Goal: Check status: Check status

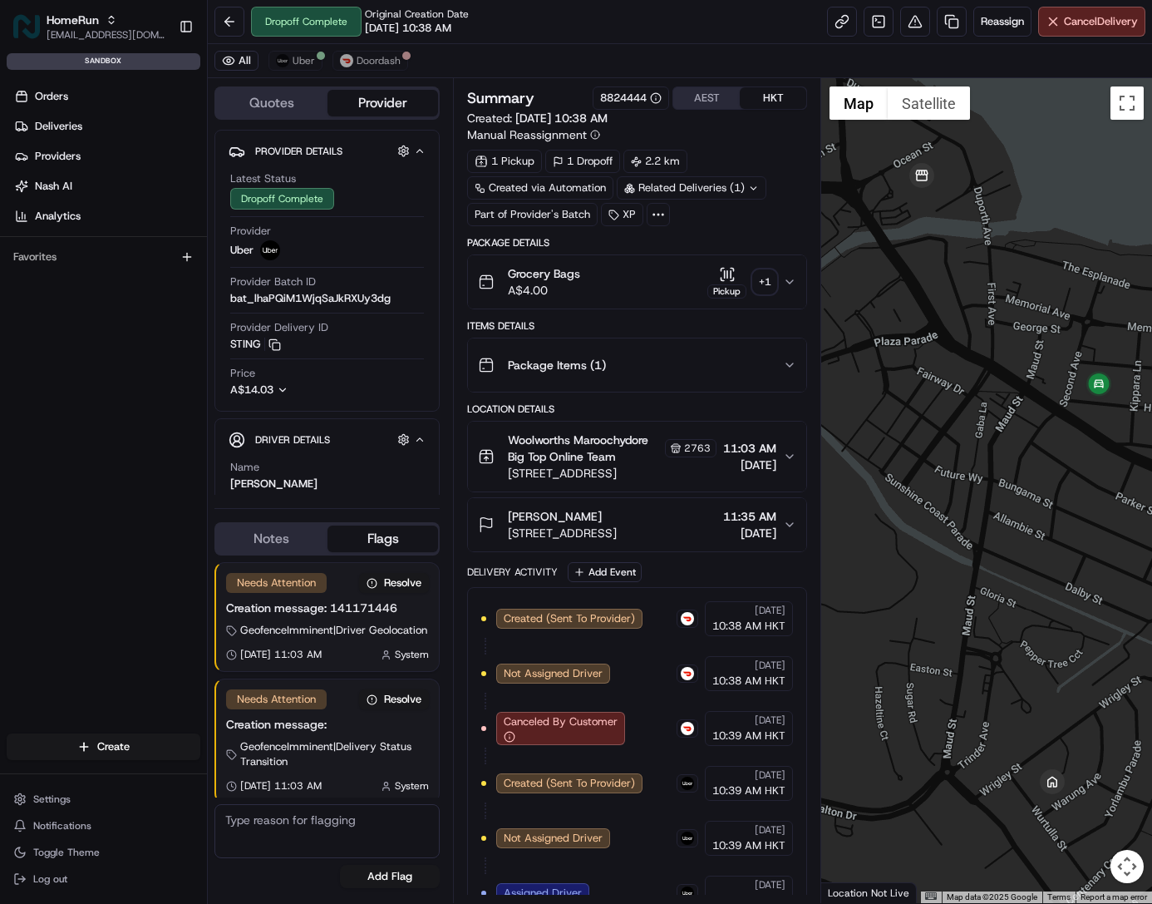
scroll to position [22, 0]
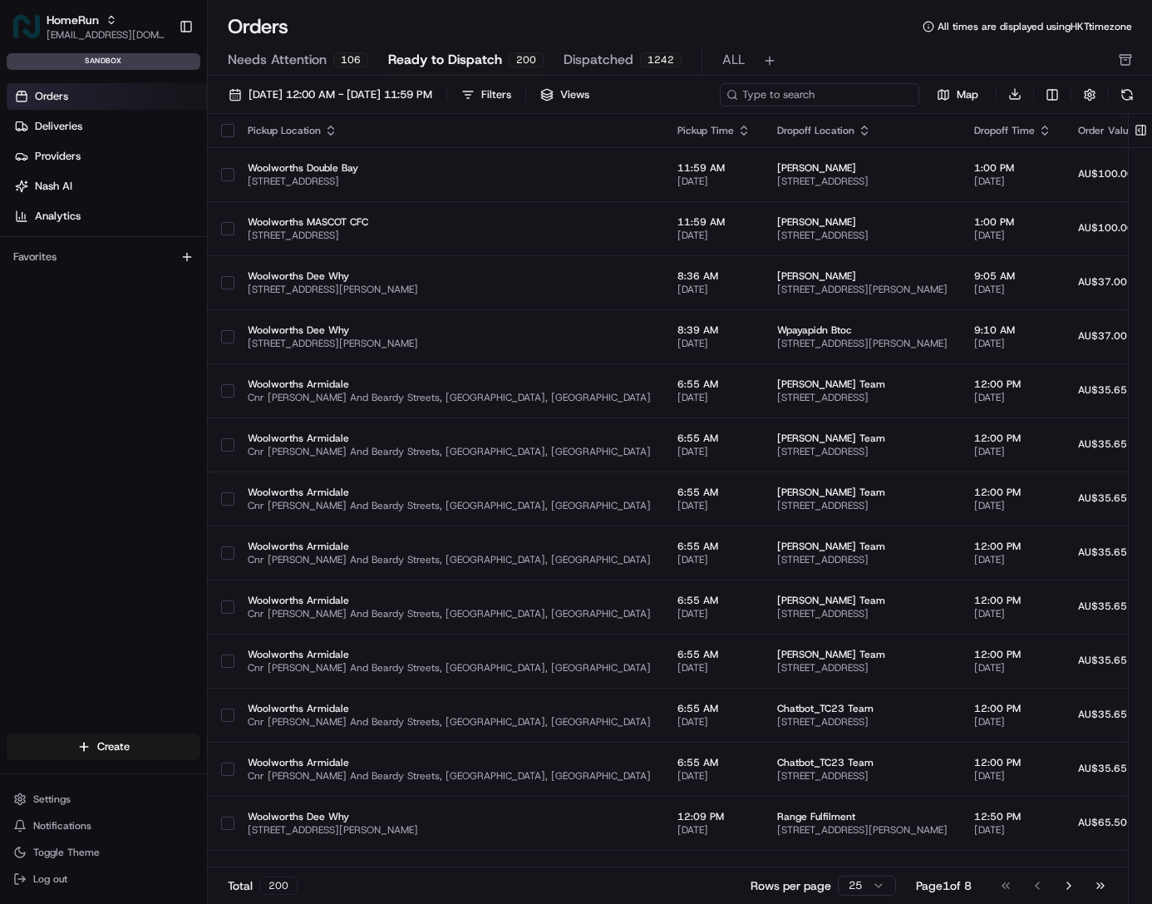
click at [837, 91] on input at bounding box center [820, 94] width 200 height 23
paste input "141172254"
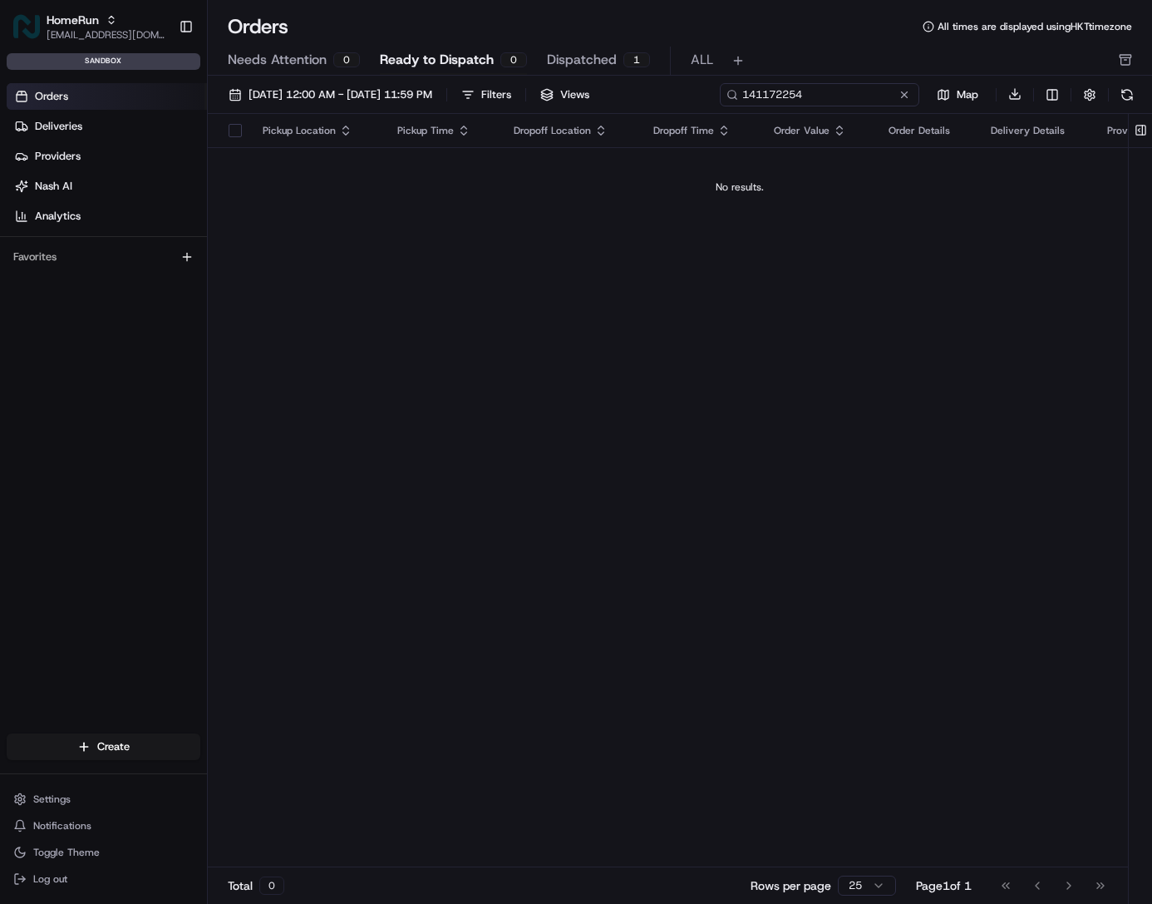
type input "141172254"
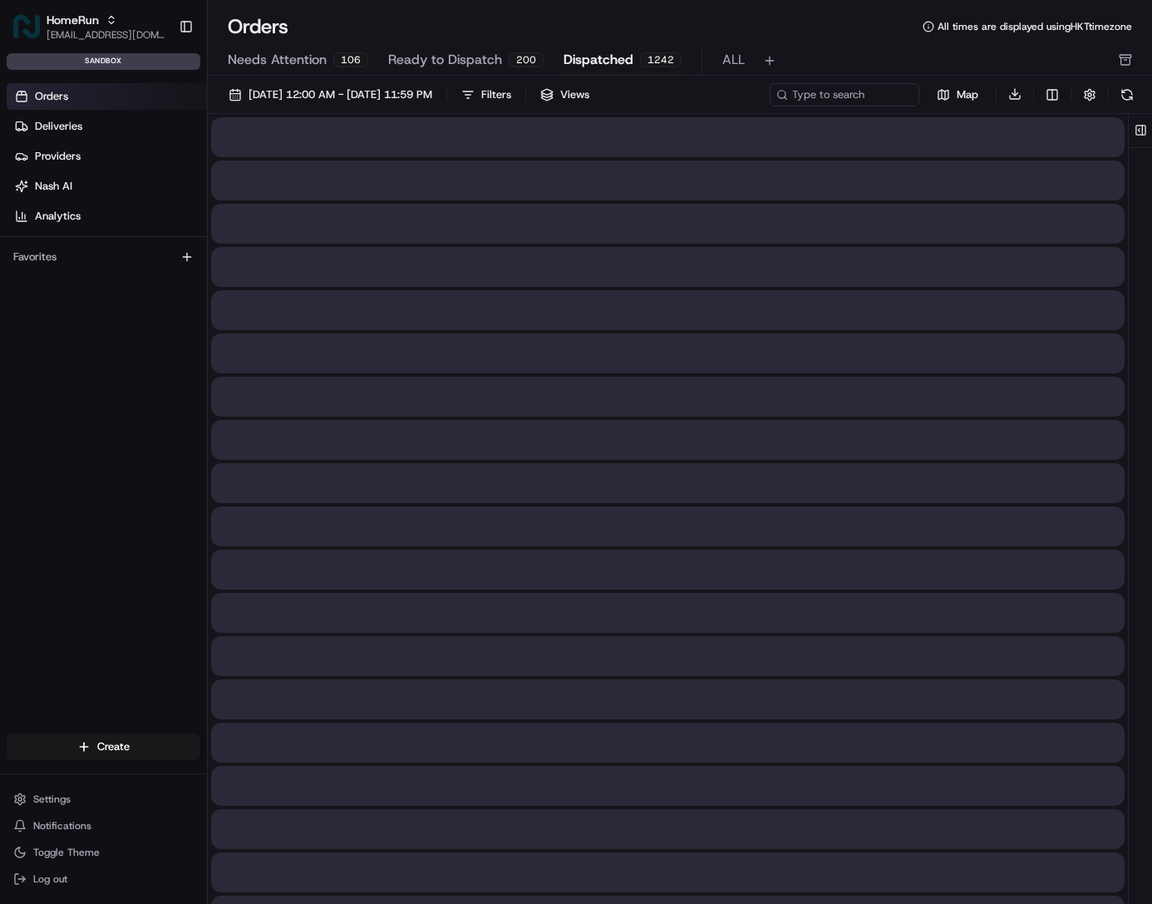
click at [590, 56] on span "Dispatched" at bounding box center [599, 60] width 70 height 20
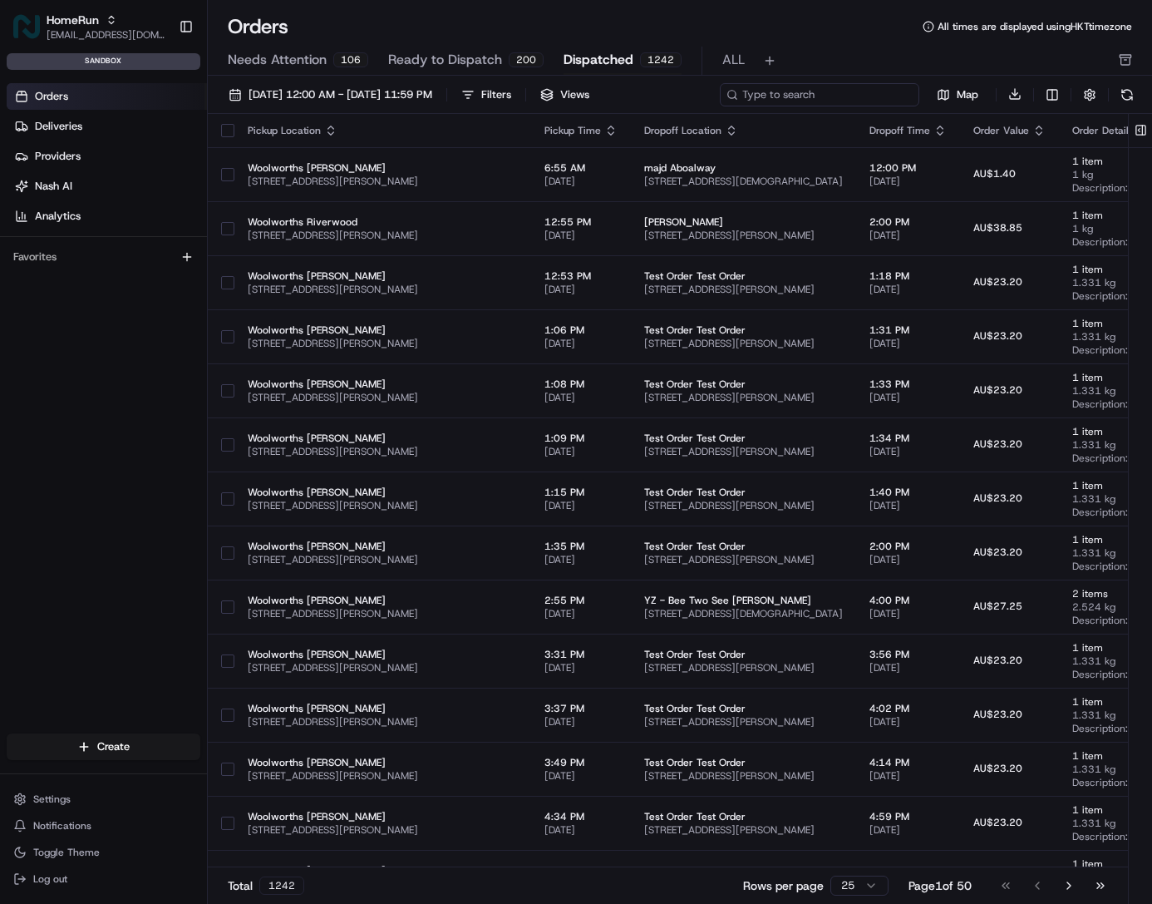
click at [852, 99] on input at bounding box center [820, 94] width 200 height 23
paste input "141172254"
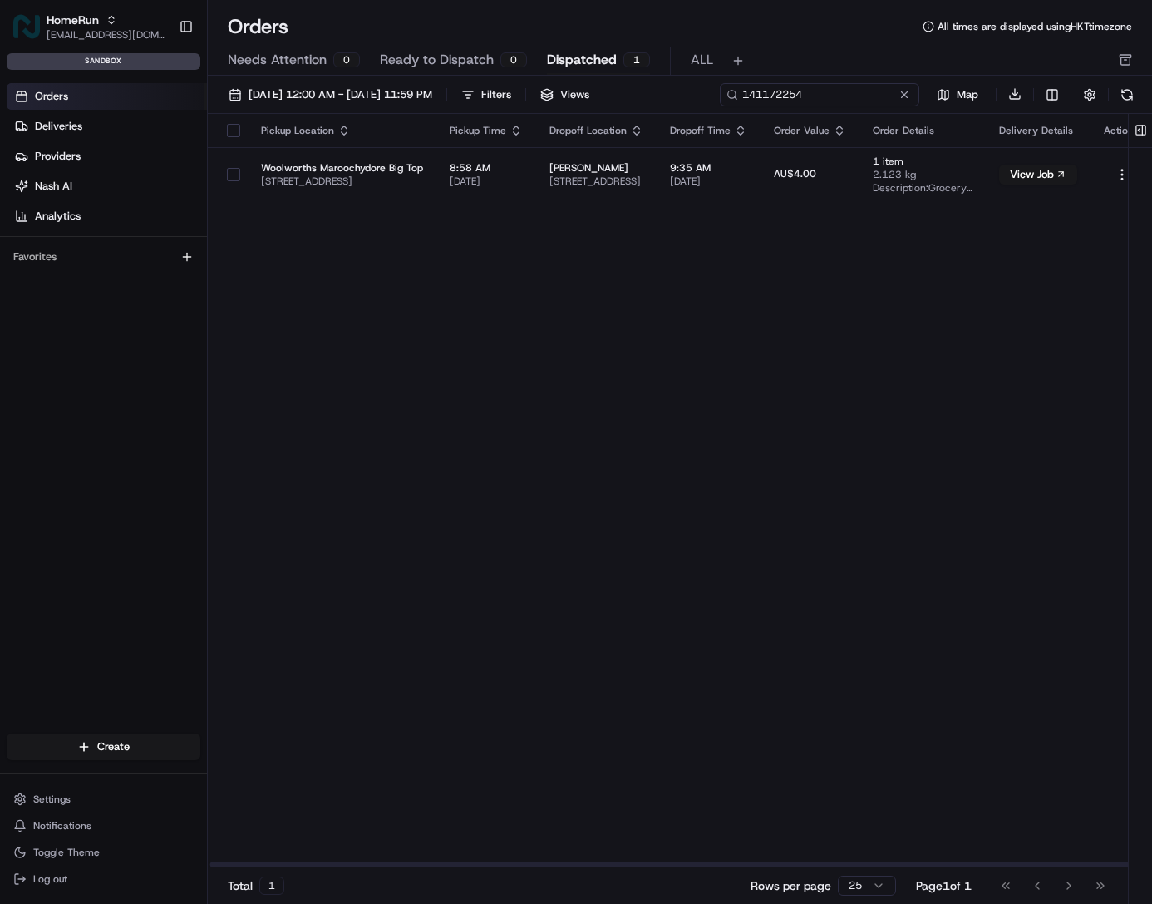
scroll to position [0, 3]
click at [813, 101] on input "141172254" at bounding box center [820, 94] width 200 height 23
paste input "65"
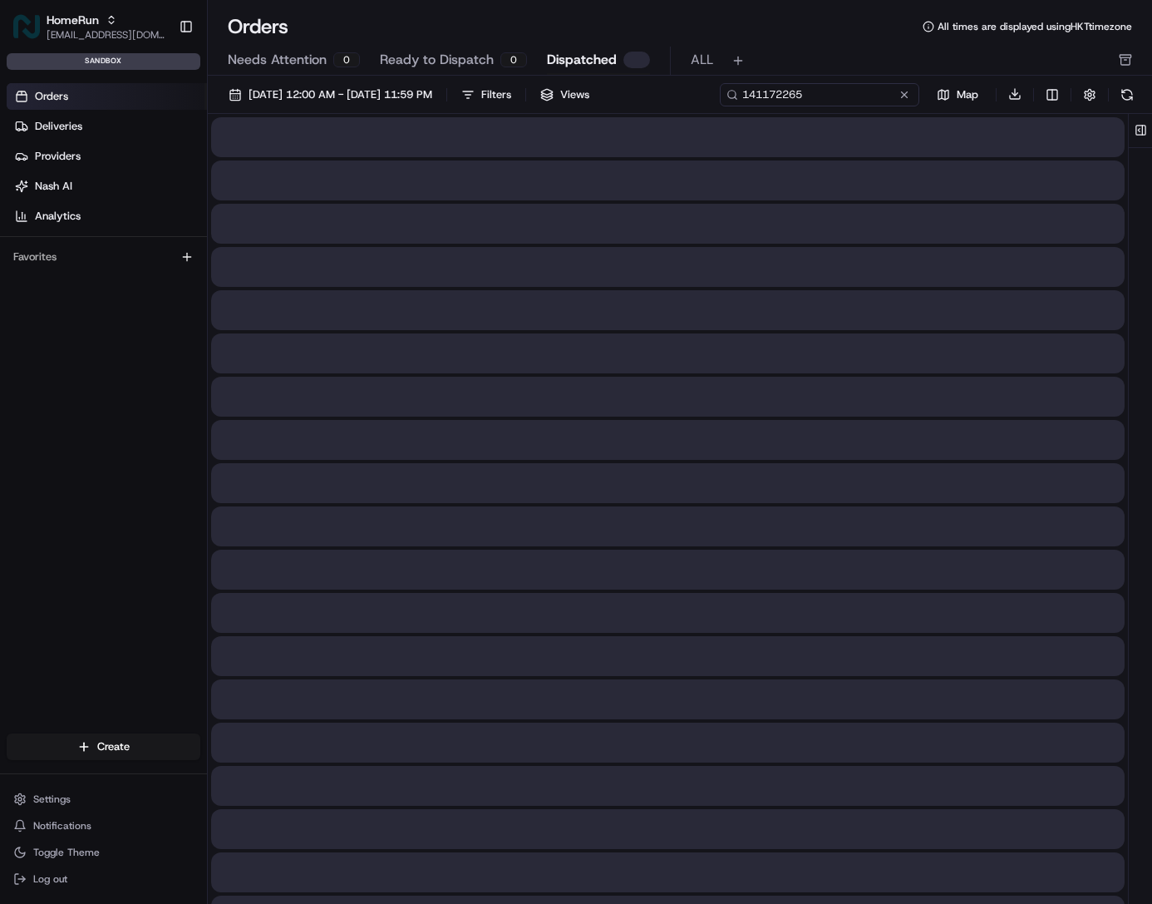
type input "141172265"
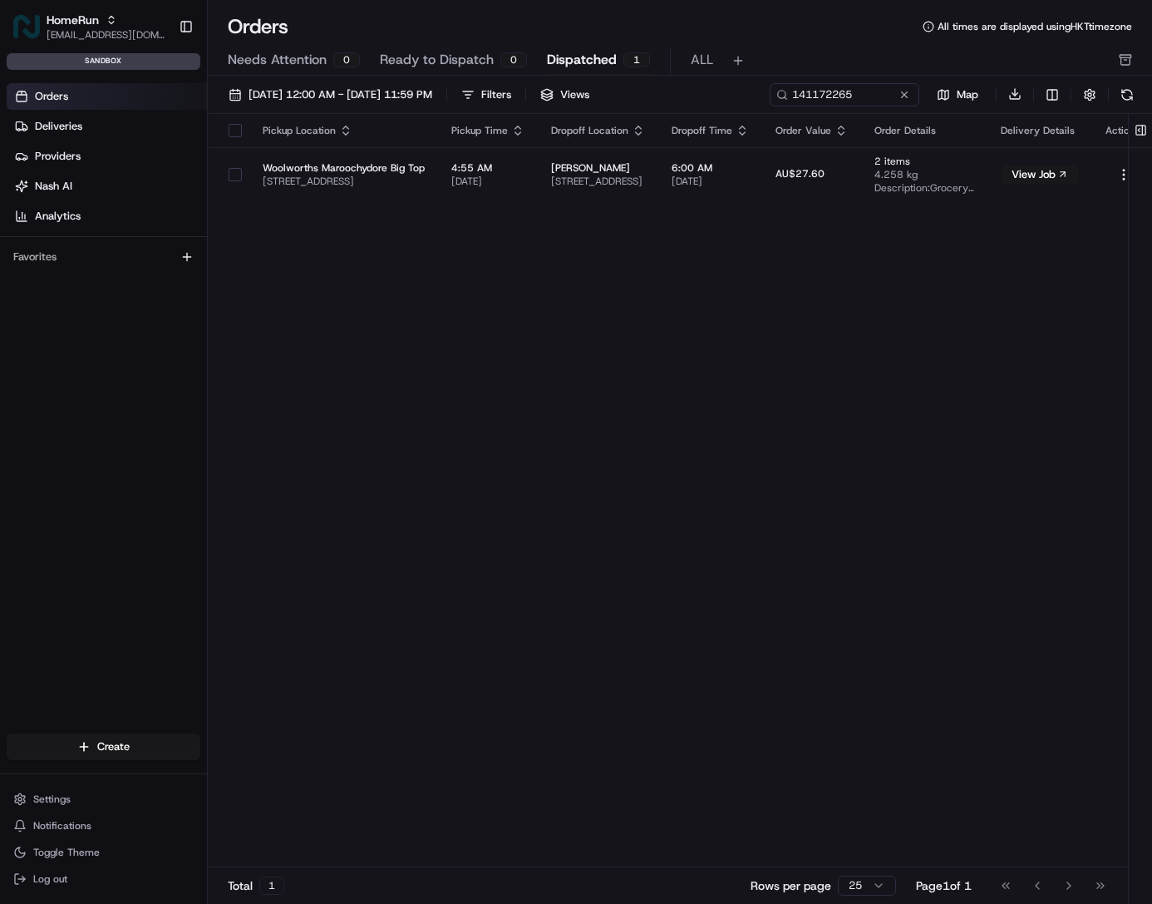
click at [88, 95] on link "Orders" at bounding box center [107, 96] width 200 height 27
click at [709, 306] on div "Pickup Location Pickup Time Dropoff Location Dropoff Time Order Value Order Det…" at bounding box center [682, 491] width 948 height 754
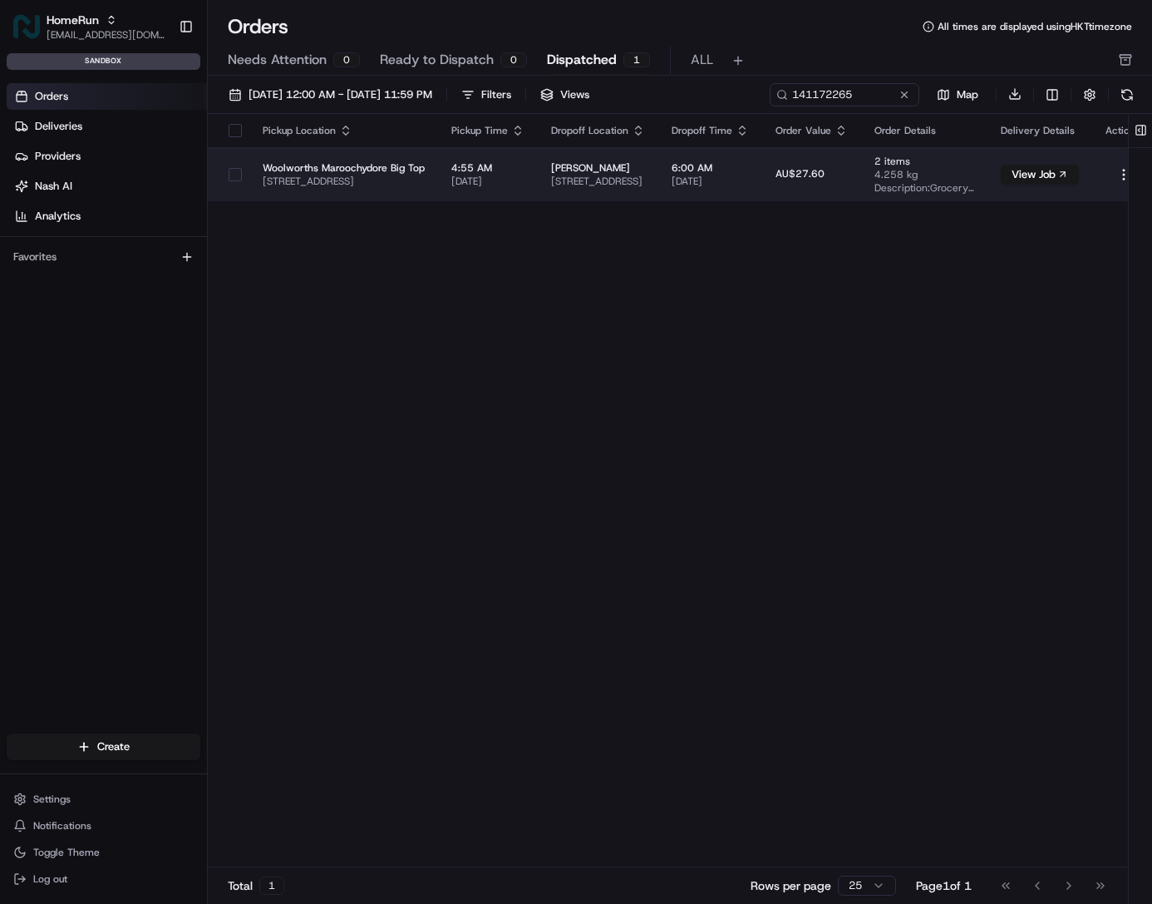
click at [645, 175] on span "[STREET_ADDRESS]" at bounding box center [598, 181] width 94 height 13
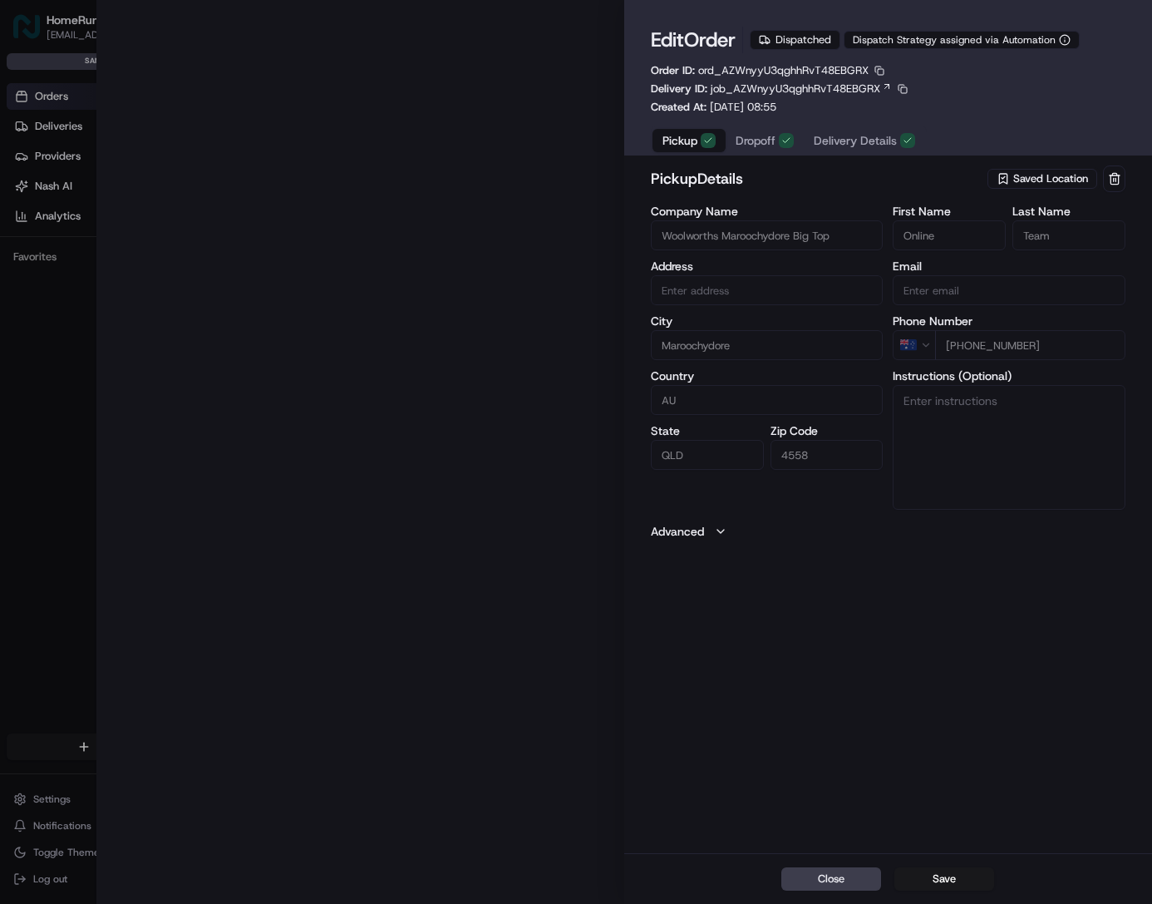
type input "[STREET_ADDRESS]"
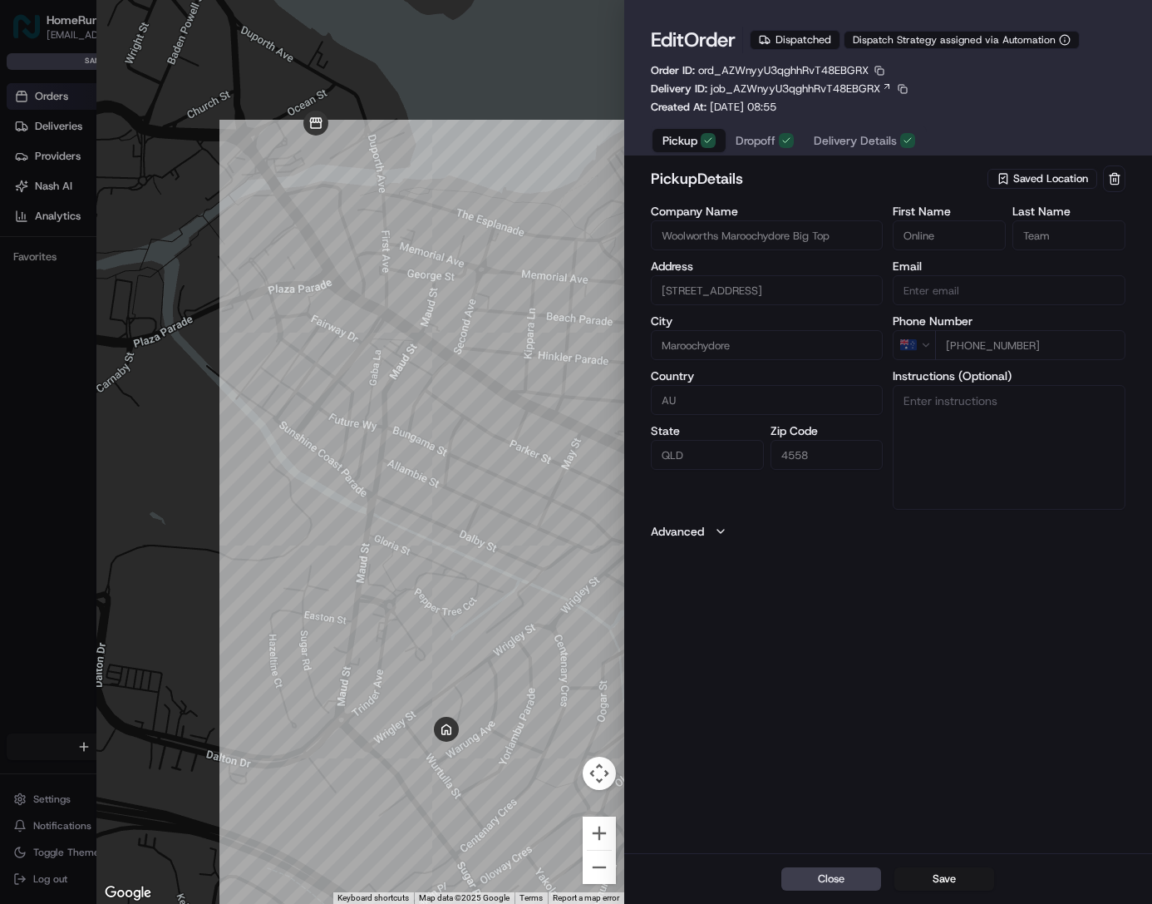
type input "+1"
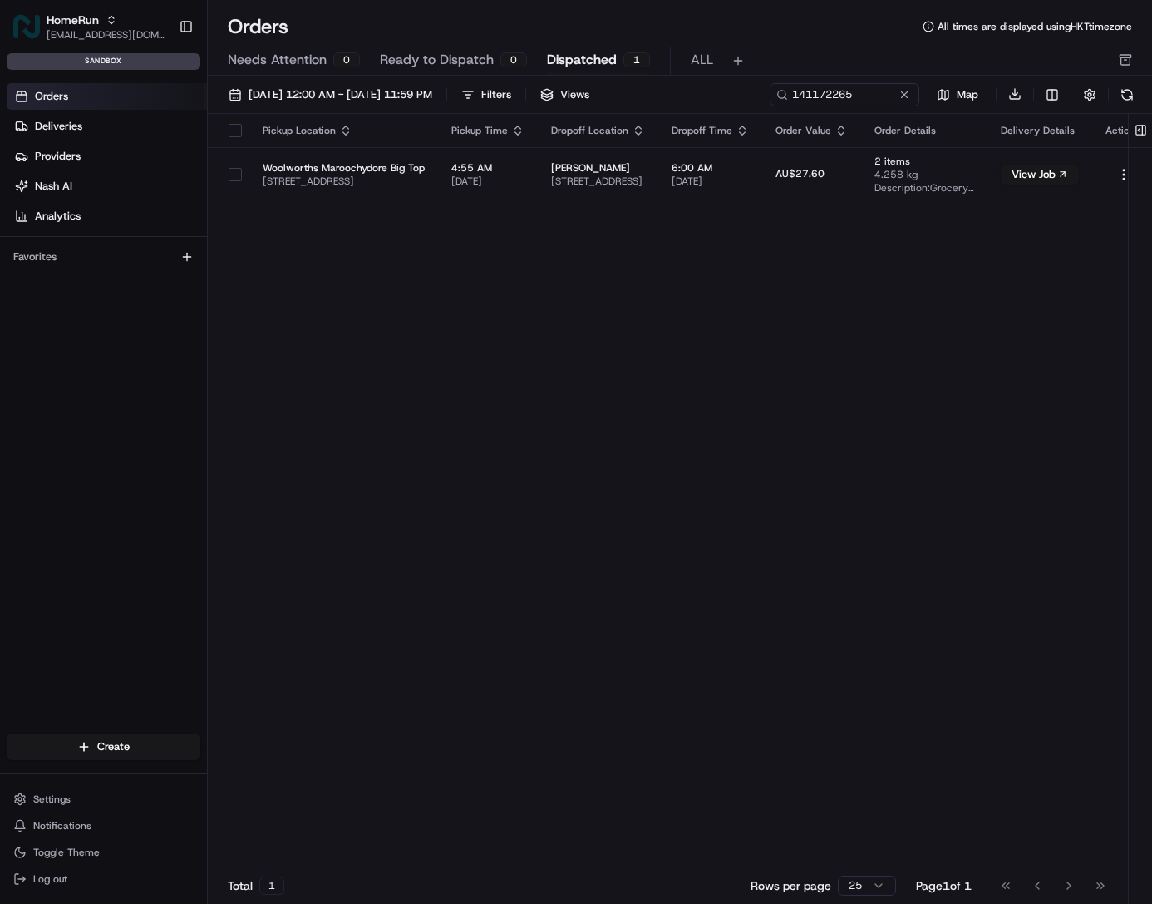
drag, startPoint x: 539, startPoint y: 271, endPoint x: 592, endPoint y: 111, distance: 169.0
click at [539, 271] on div "Pickup Location Pickup Time Dropoff Location Dropoff Time Order Value Order Det…" at bounding box center [682, 491] width 948 height 754
click at [581, 64] on span "Dispatched" at bounding box center [582, 60] width 70 height 20
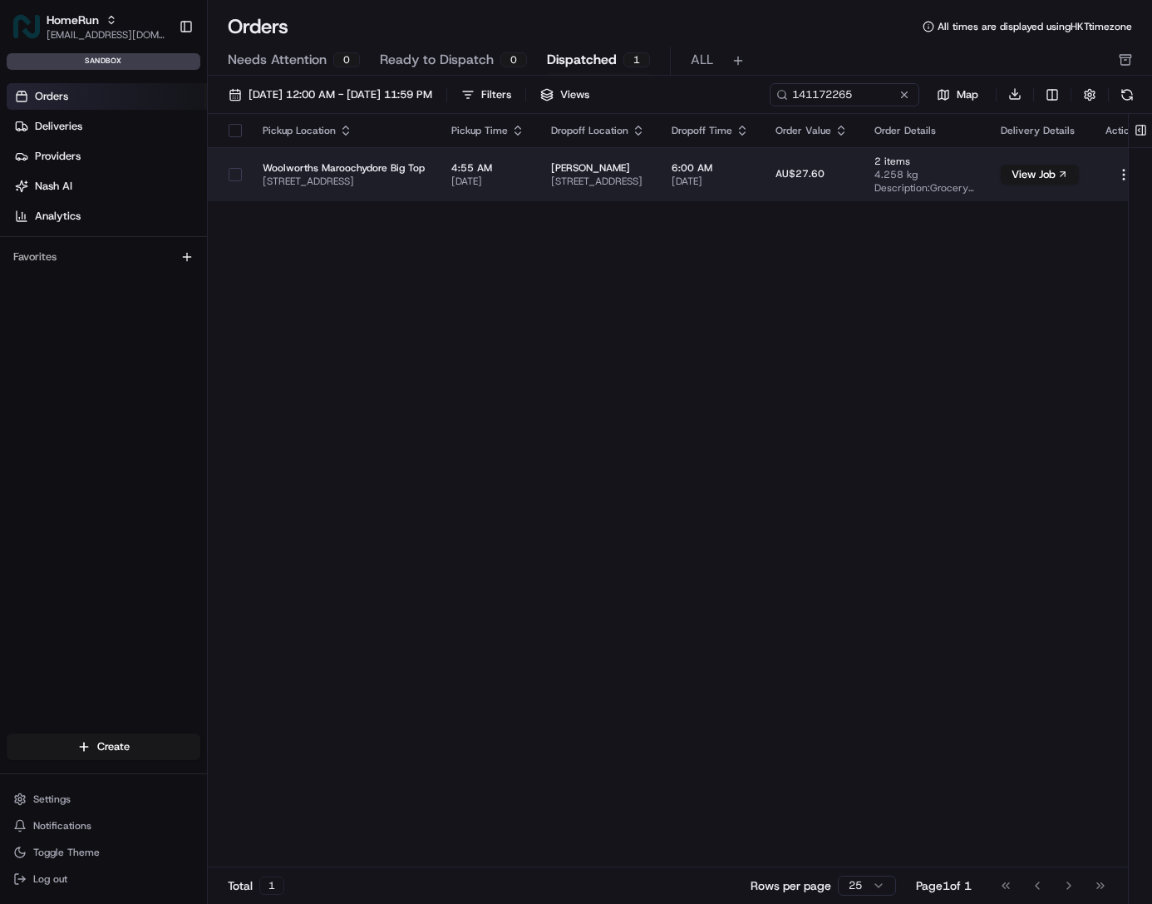
click at [525, 170] on span "4:55 AM" at bounding box center [487, 167] width 73 height 13
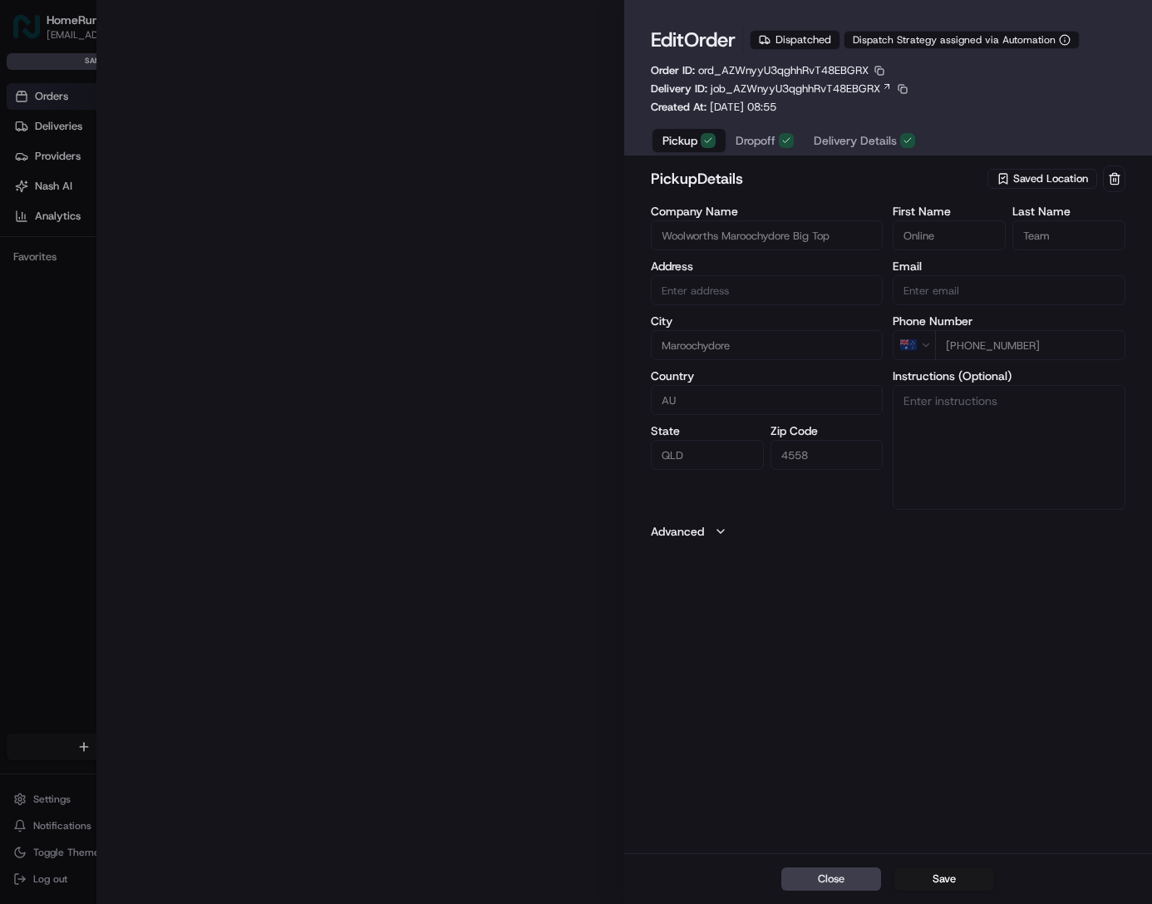
type input "[STREET_ADDRESS]"
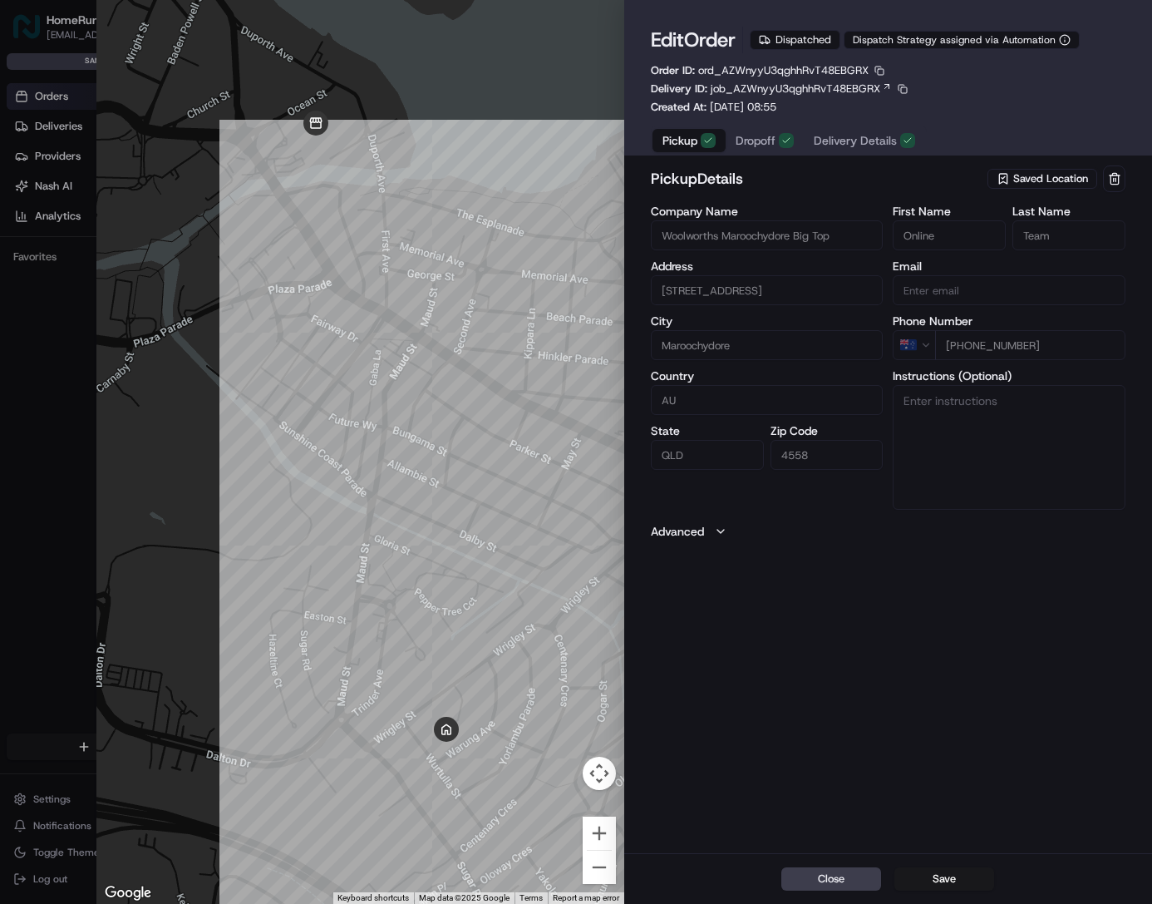
click at [757, 141] on span "Dropoff" at bounding box center [756, 140] width 40 height 17
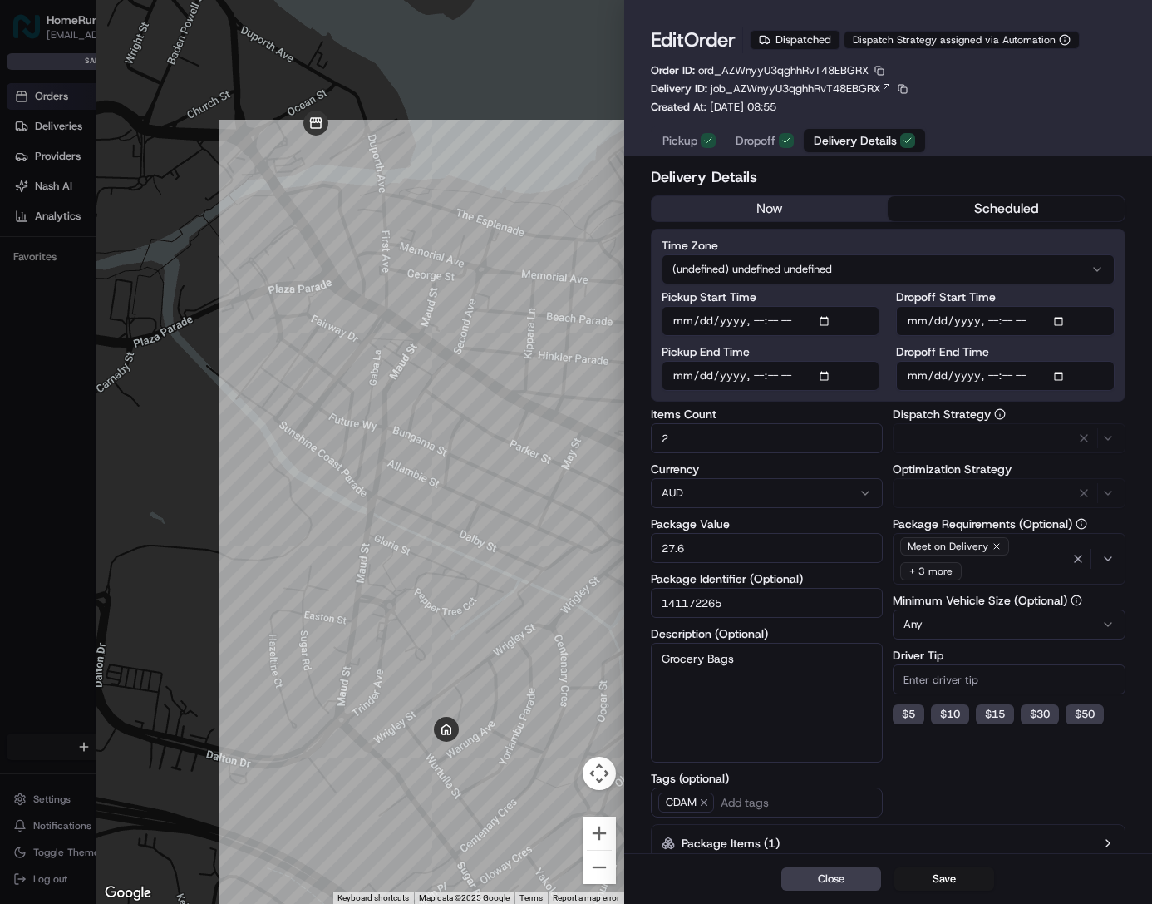
click at [860, 135] on span "Delivery Details" at bounding box center [855, 140] width 83 height 17
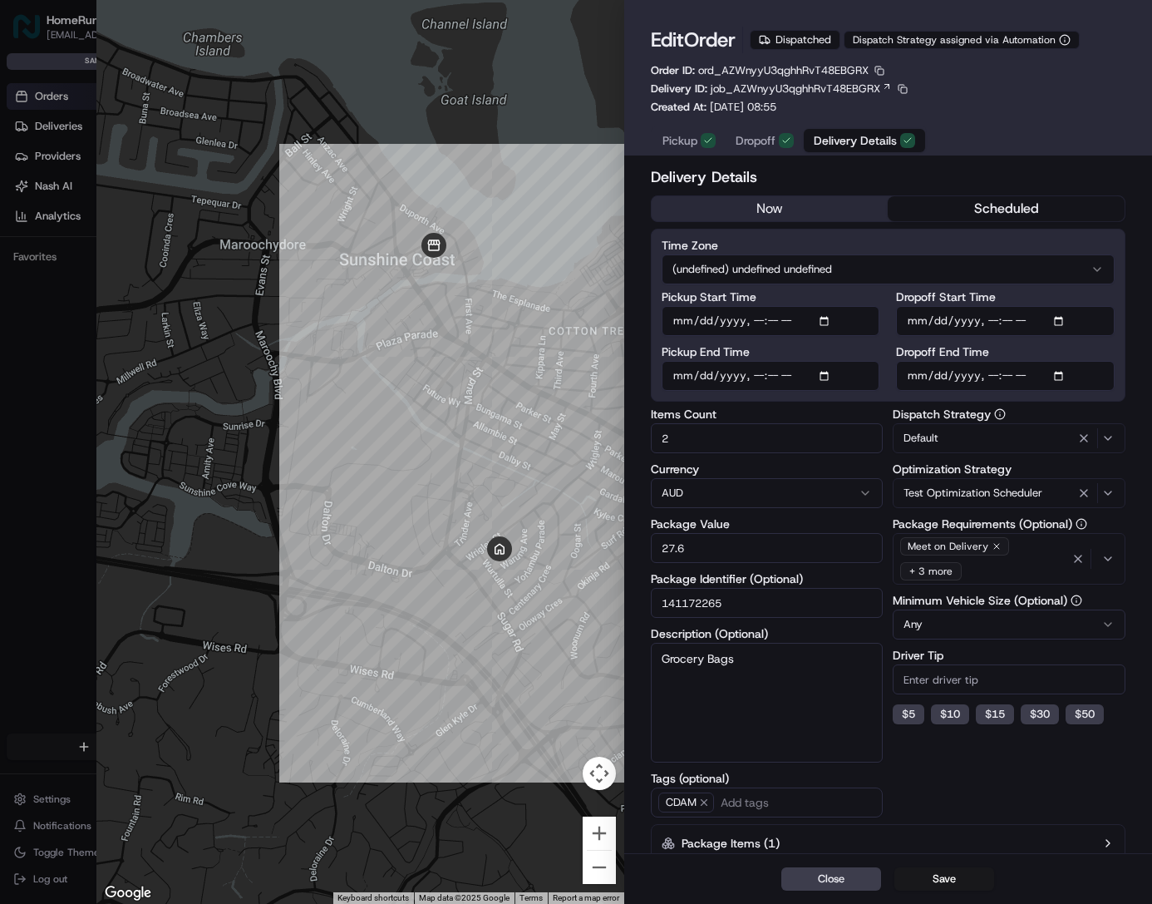
drag, startPoint x: 727, startPoint y: 602, endPoint x: 647, endPoint y: 594, distance: 80.2
click at [647, 594] on div "Delivery Details now scheduled Time Zone (undefined) undefined undefined Pickup…" at bounding box center [888, 550] width 528 height 777
type input "1"
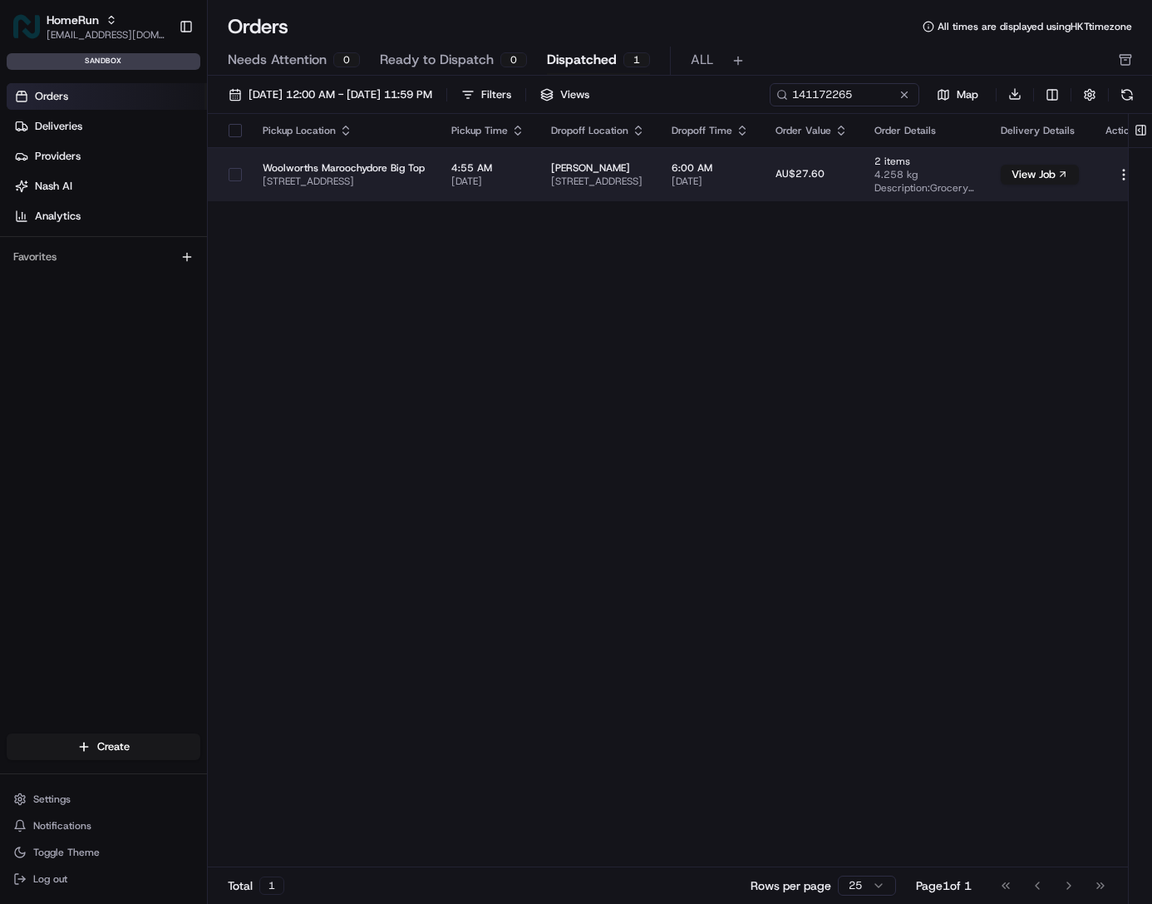
click at [658, 190] on td "[PERSON_NAME] [STREET_ADDRESS]" at bounding box center [598, 174] width 121 height 54
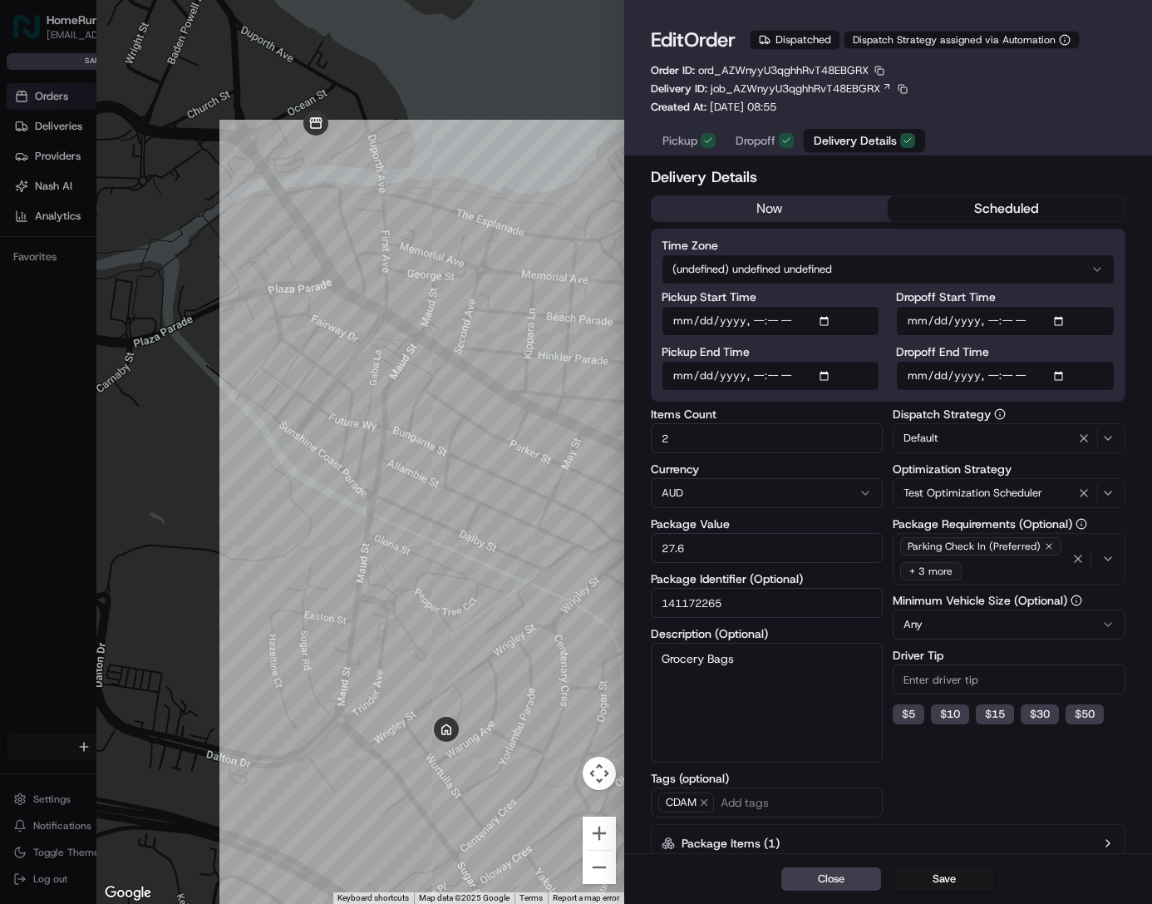
type input "1"
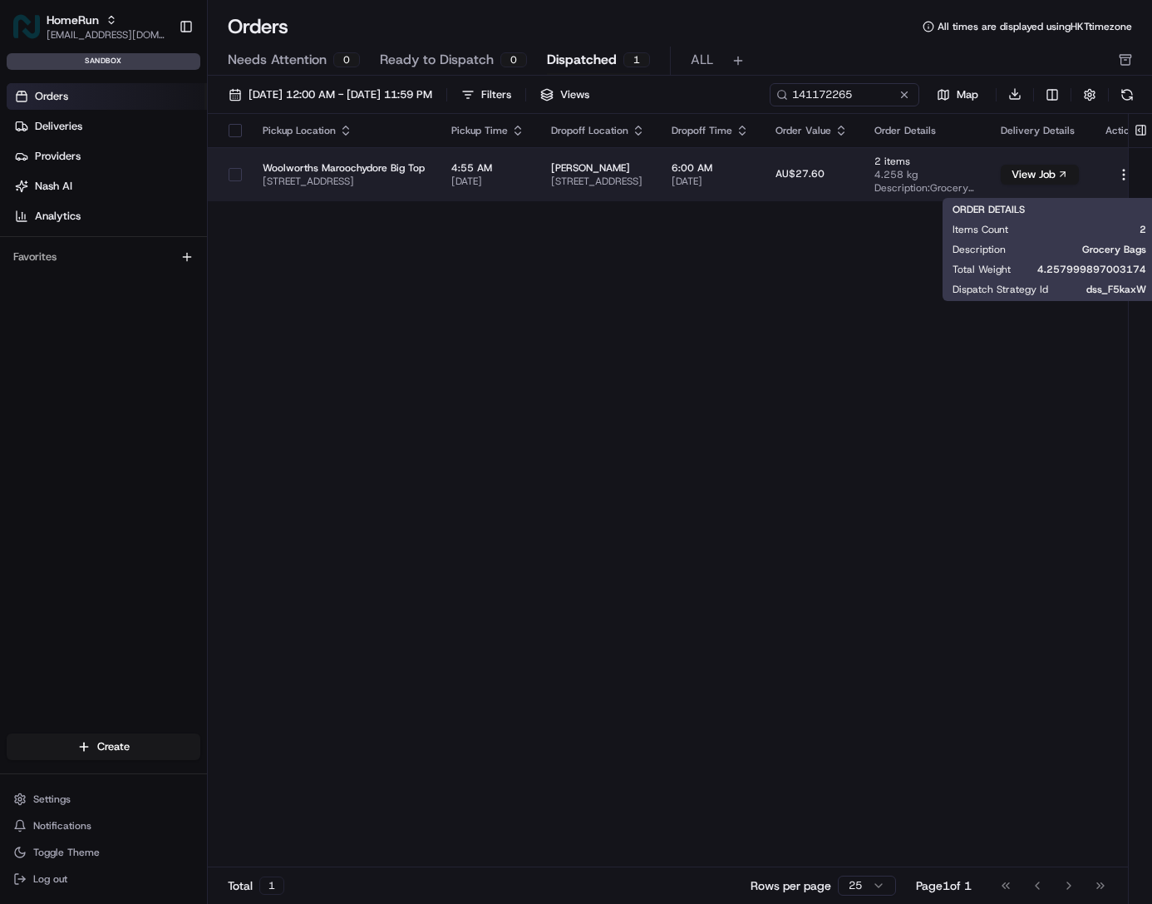
click at [974, 172] on span "4.258 kg" at bounding box center [925, 174] width 100 height 13
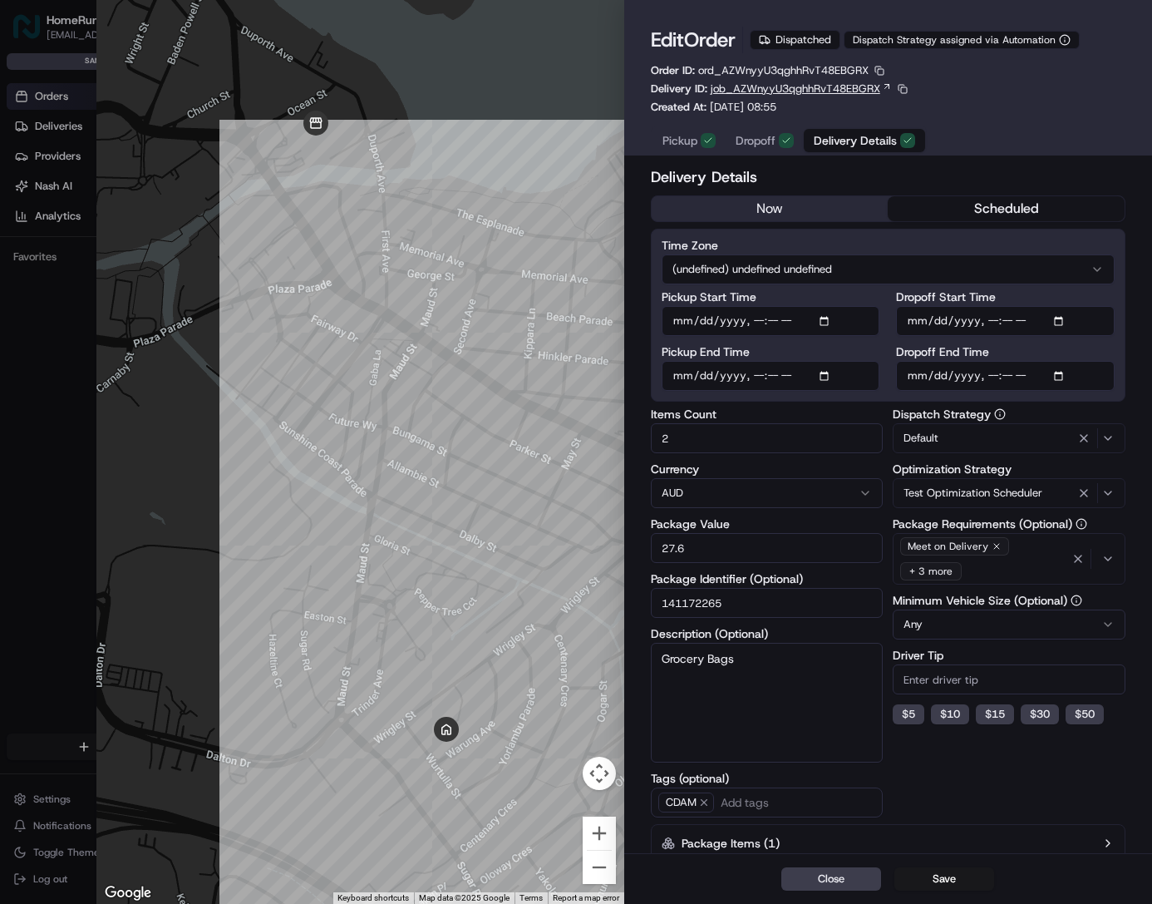
click at [883, 86] on icon at bounding box center [887, 86] width 10 height 10
